Goal: Find specific page/section: Find specific page/section

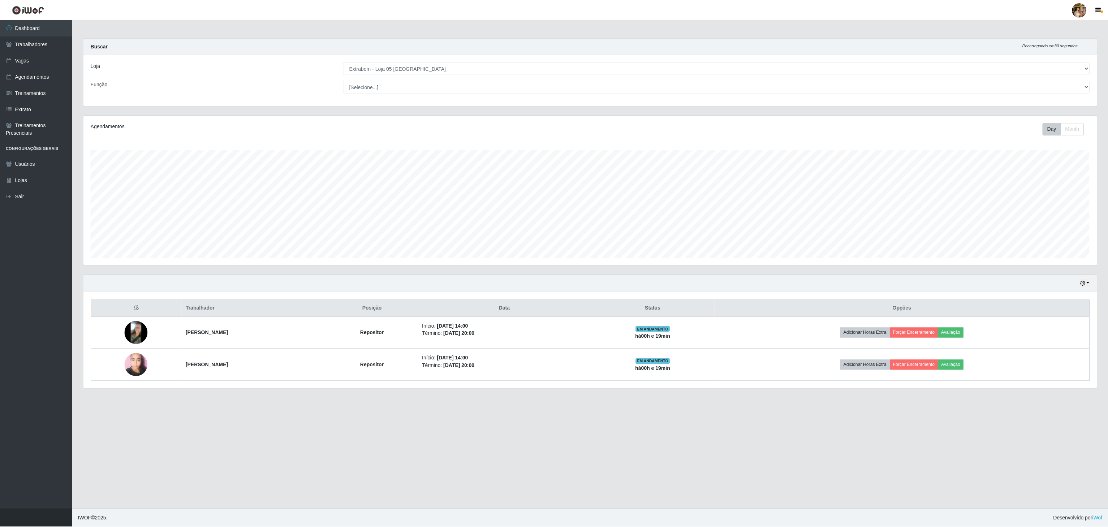
scroll to position [150, 1014]
click at [375, 61] on div "Loja [Selecione...] Atacado Vem - [GEOGRAPHIC_DATA] 30 Laranjeiras Velha Atacad…" at bounding box center [590, 80] width 1015 height 51
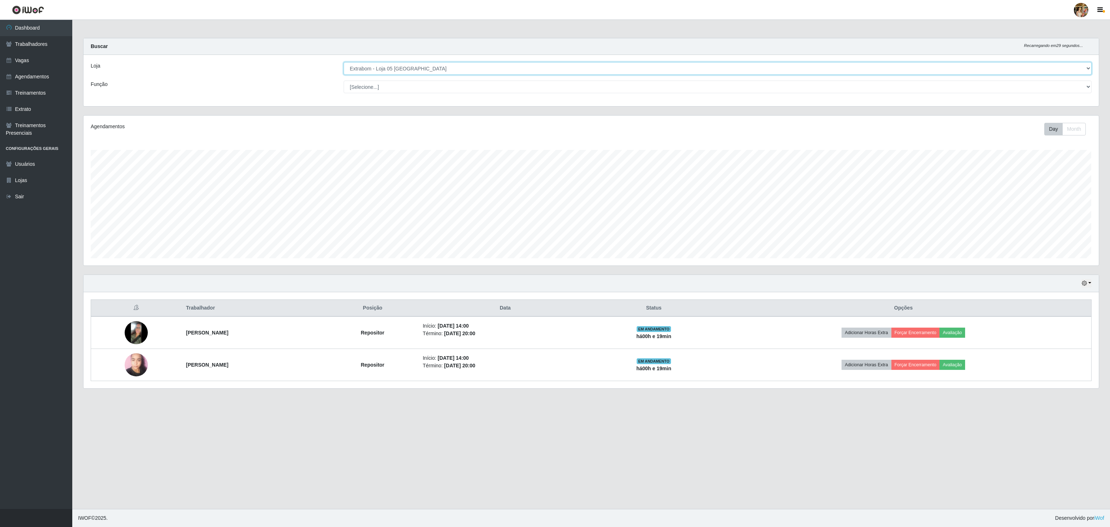
click at [375, 65] on select "[Selecione...] Atacado Vem - [GEOGRAPHIC_DATA] 30 Laranjeiras Velha Atacado Vem…" at bounding box center [718, 68] width 748 height 13
click at [344, 62] on select "[Selecione...] Atacado Vem - [GEOGRAPHIC_DATA] 30 Laranjeiras Velha Atacado Vem…" at bounding box center [718, 68] width 748 height 13
click at [411, 73] on select "[Selecione...] Atacado Vem - [GEOGRAPHIC_DATA] 30 Laranjeiras Velha Atacado Vem…" at bounding box center [718, 68] width 748 height 13
click at [344, 62] on select "[Selecione...] Atacado Vem - [GEOGRAPHIC_DATA] 30 Laranjeiras Velha Atacado Vem…" at bounding box center [718, 68] width 748 height 13
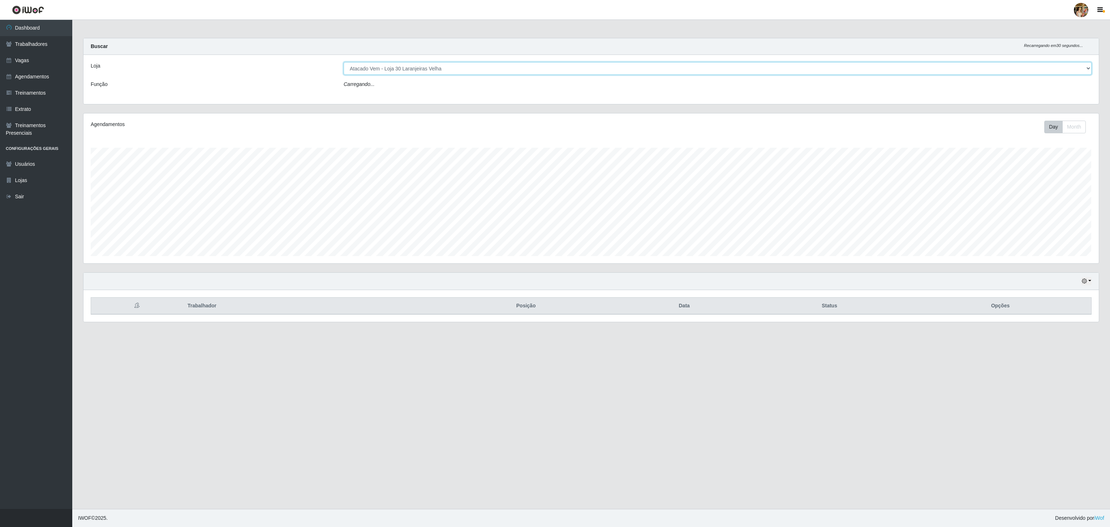
click at [419, 66] on select "[Selecione...] Atacado Vem - [GEOGRAPHIC_DATA] 30 Laranjeiras Velha Atacado Vem…" at bounding box center [718, 68] width 748 height 13
click at [344, 62] on select "[Selecione...] Atacado Vem - [GEOGRAPHIC_DATA] 30 Laranjeiras Velha Atacado Vem…" at bounding box center [718, 68] width 748 height 13
click at [428, 69] on select "[Selecione...] Atacado Vem - [GEOGRAPHIC_DATA] 30 Laranjeiras Velha Atacado Vem…" at bounding box center [718, 68] width 748 height 13
click at [344, 62] on select "[Selecione...] Atacado Vem - [GEOGRAPHIC_DATA] 30 Laranjeiras Velha Atacado Vem…" at bounding box center [718, 68] width 748 height 13
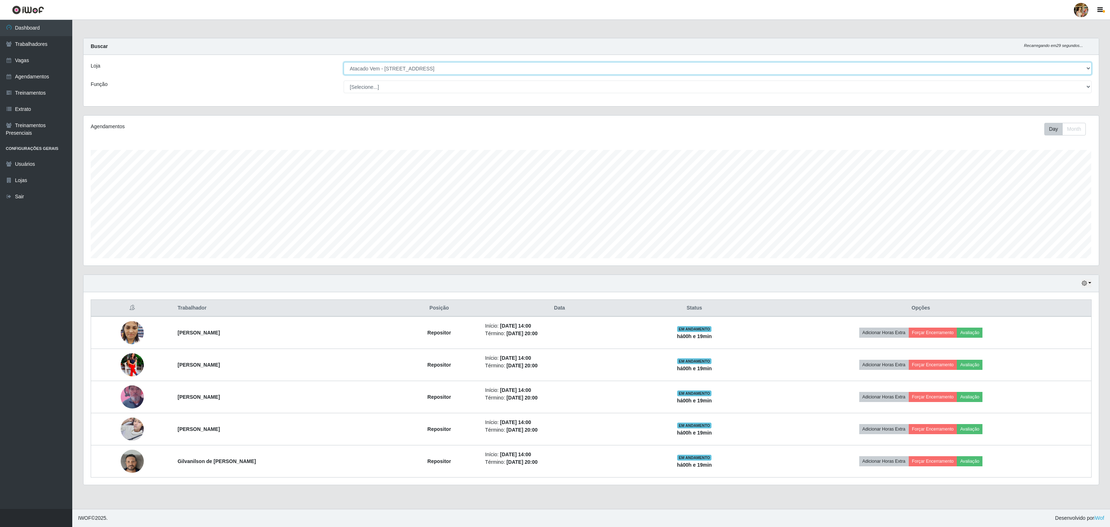
click at [442, 71] on select "[Selecione...] Atacado Vem - [GEOGRAPHIC_DATA] 30 Laranjeiras Velha Atacado Vem…" at bounding box center [718, 68] width 748 height 13
click at [344, 62] on select "[Selecione...] Atacado Vem - [GEOGRAPHIC_DATA] 30 Laranjeiras Velha Atacado Vem…" at bounding box center [718, 68] width 748 height 13
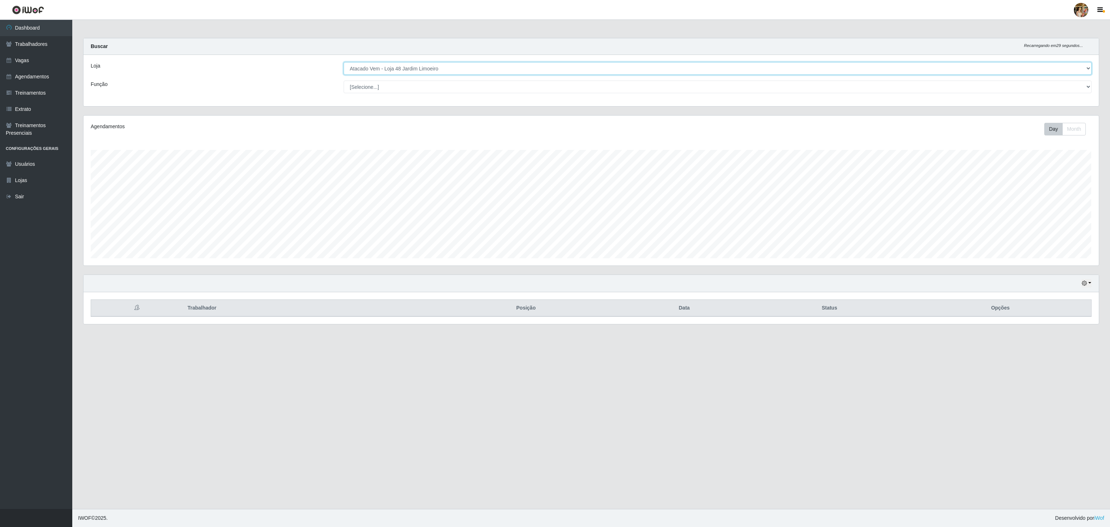
click at [438, 74] on select "[Selecione...] Atacado Vem - [GEOGRAPHIC_DATA] 30 Laranjeiras Velha Atacado Vem…" at bounding box center [718, 68] width 748 height 13
click at [344, 62] on select "[Selecione...] Atacado Vem - [GEOGRAPHIC_DATA] 30 Laranjeiras Velha Atacado Vem…" at bounding box center [718, 68] width 748 height 13
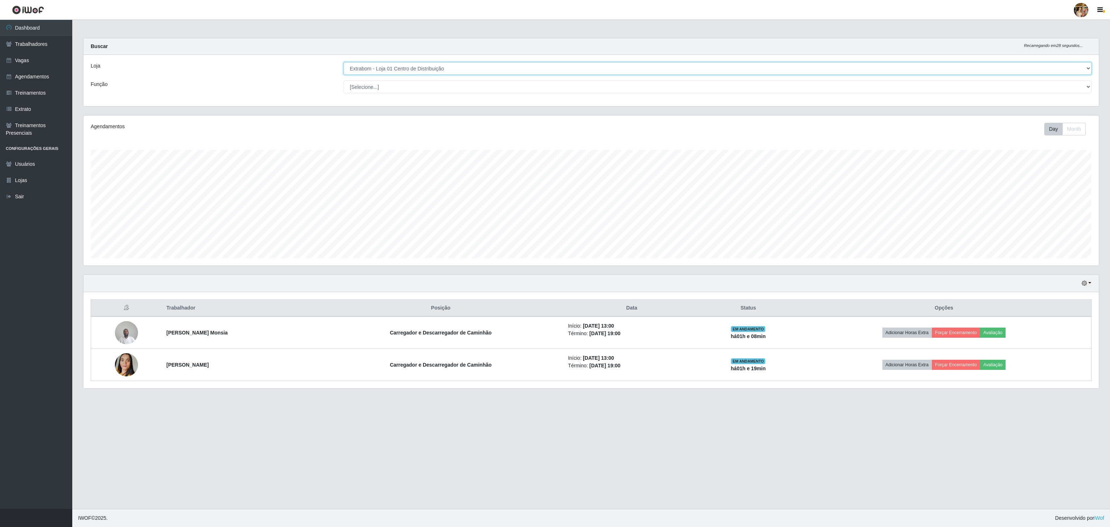
click at [449, 68] on select "[Selecione...] Atacado Vem - [GEOGRAPHIC_DATA] 30 Laranjeiras Velha Atacado Vem…" at bounding box center [718, 68] width 748 height 13
click at [433, 71] on select "[Selecione...] Atacado Vem - [GEOGRAPHIC_DATA] 30 Laranjeiras Velha Atacado Vem…" at bounding box center [718, 68] width 748 height 13
click at [344, 62] on select "[Selecione...] Atacado Vem - [GEOGRAPHIC_DATA] 30 Laranjeiras Velha Atacado Vem…" at bounding box center [718, 68] width 748 height 13
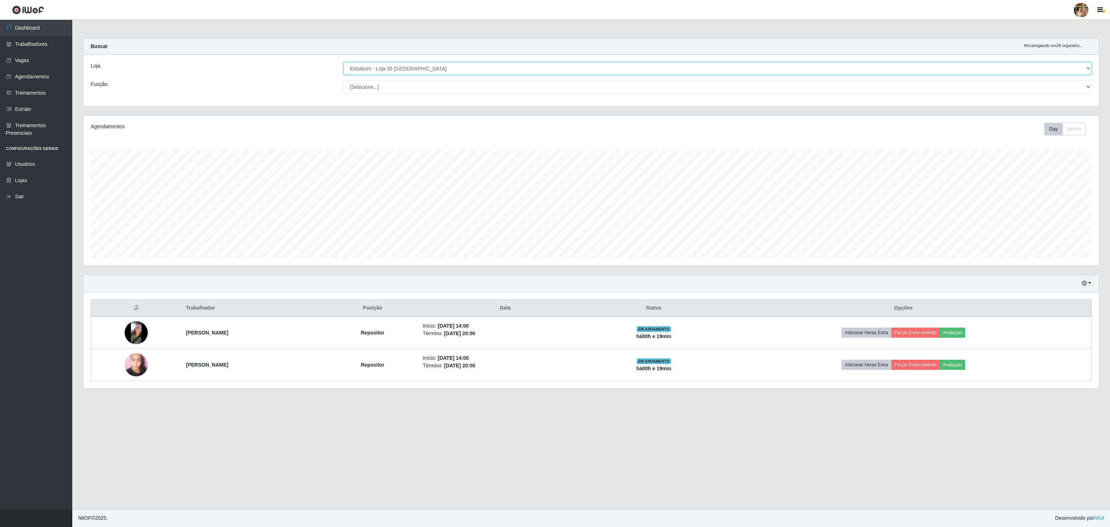
click at [426, 67] on select "[Selecione...] Atacado Vem - [GEOGRAPHIC_DATA] 30 Laranjeiras Velha Atacado Vem…" at bounding box center [718, 68] width 748 height 13
click at [425, 66] on select "[Selecione...] Atacado Vem - [GEOGRAPHIC_DATA] 30 Laranjeiras Velha Atacado Vem…" at bounding box center [718, 68] width 748 height 13
click at [344, 62] on select "[Selecione...] Atacado Vem - [GEOGRAPHIC_DATA] 30 Laranjeiras Velha Atacado Vem…" at bounding box center [718, 68] width 748 height 13
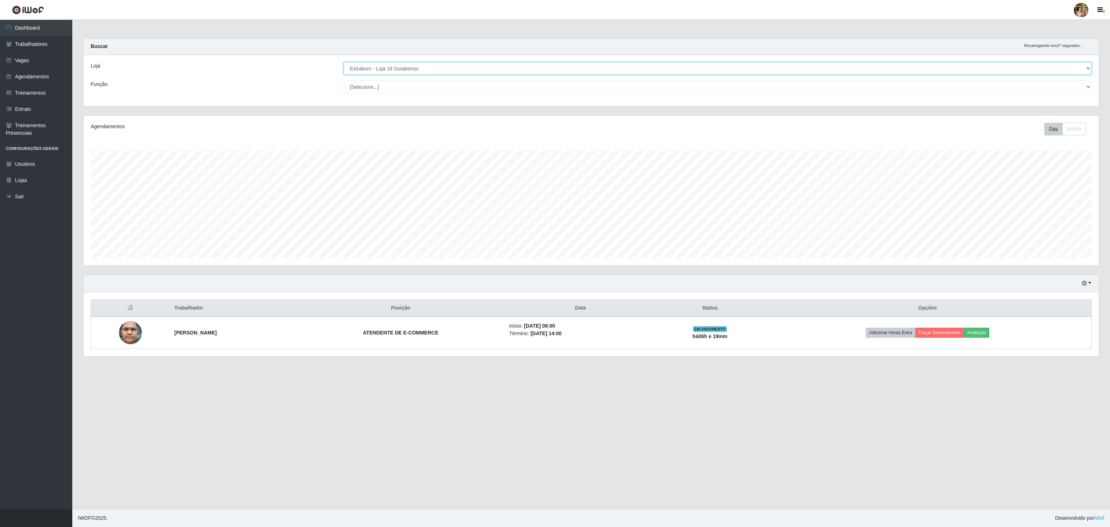
click at [424, 68] on select "[Selecione...] Atacado Vem - [GEOGRAPHIC_DATA] 30 Laranjeiras Velha Atacado Vem…" at bounding box center [718, 68] width 748 height 13
click at [344, 62] on select "[Selecione...] Atacado Vem - [GEOGRAPHIC_DATA] 30 Laranjeiras Velha Atacado Vem…" at bounding box center [718, 68] width 748 height 13
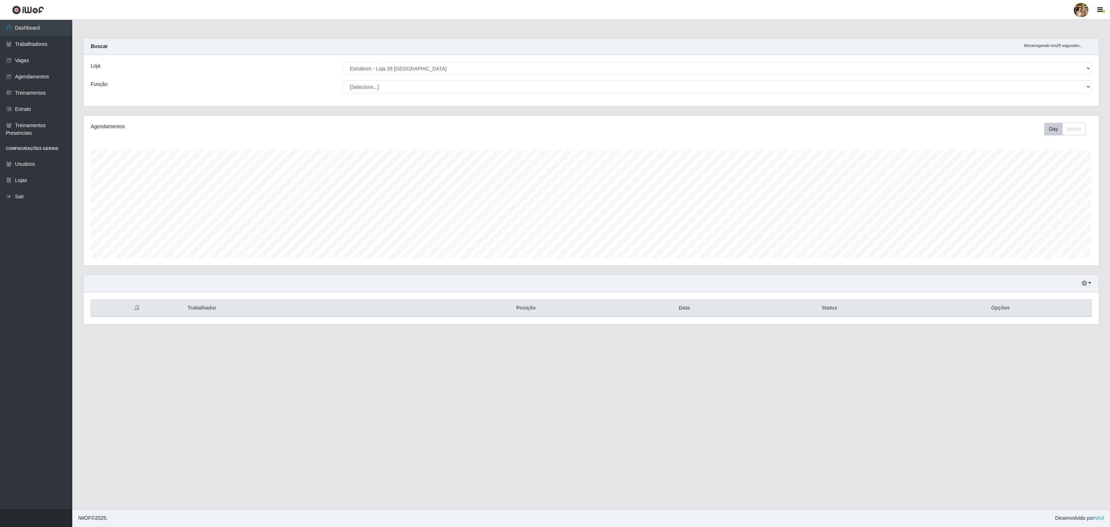
click at [422, 62] on div "Loja [Selecione...] Atacado Vem - [GEOGRAPHIC_DATA] 30 Laranjeiras Velha Atacad…" at bounding box center [590, 80] width 1015 height 51
click at [422, 62] on select "[Selecione...] Atacado Vem - [GEOGRAPHIC_DATA] 30 Laranjeiras Velha Atacado Vem…" at bounding box center [718, 68] width 748 height 13
select select "470"
click at [344, 62] on select "[Selecione...] Atacado Vem - [GEOGRAPHIC_DATA] 30 Laranjeiras Velha Atacado Vem…" at bounding box center [718, 68] width 748 height 13
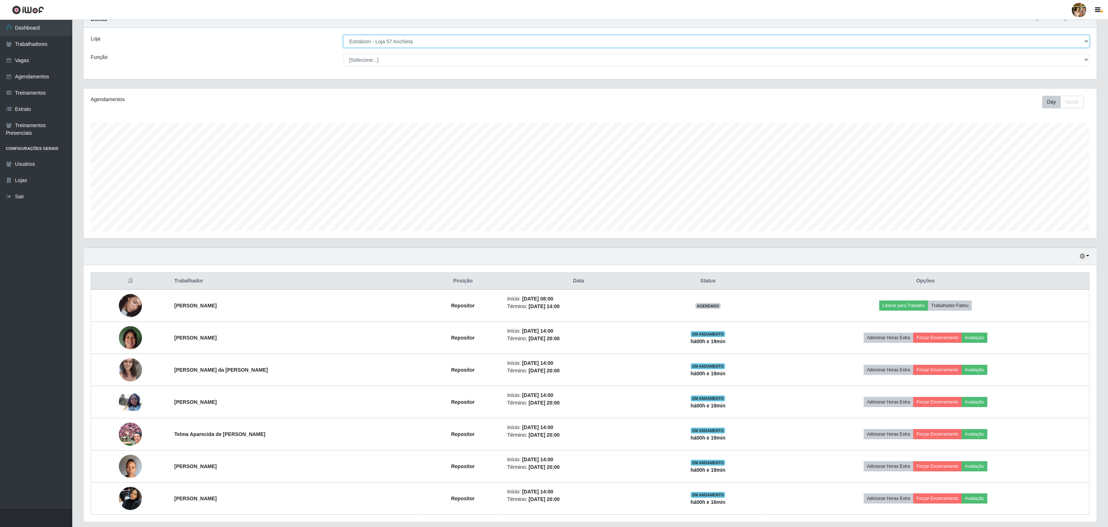
scroll to position [53, 0]
